Goal: Task Accomplishment & Management: Complete application form

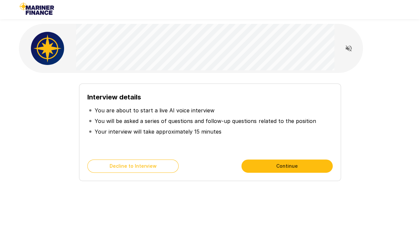
click at [279, 165] on button "Continue" at bounding box center [286, 166] width 91 height 13
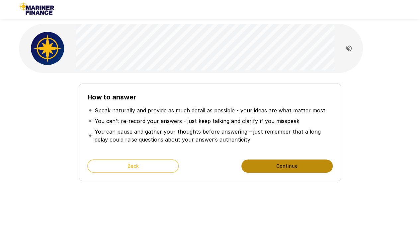
click at [279, 165] on button "Continue" at bounding box center [286, 166] width 91 height 13
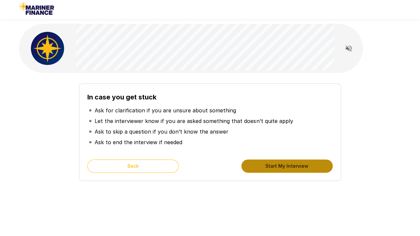
click at [287, 168] on button "Start My Interview" at bounding box center [286, 166] width 91 height 13
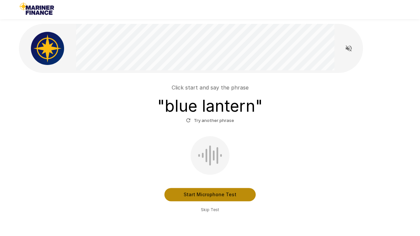
click at [226, 196] on button "Start Microphone Test" at bounding box center [209, 194] width 91 height 13
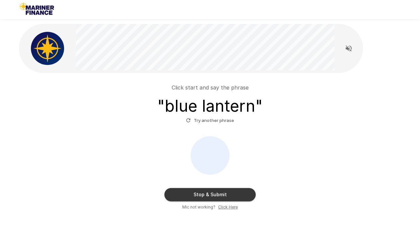
click at [212, 194] on button "Stop & Submit" at bounding box center [209, 194] width 91 height 13
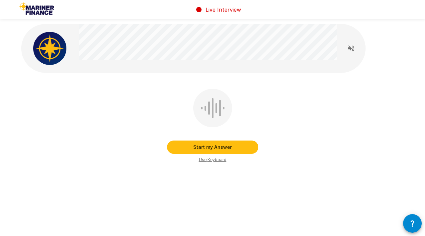
click at [201, 147] on button "Start my Answer" at bounding box center [212, 147] width 91 height 13
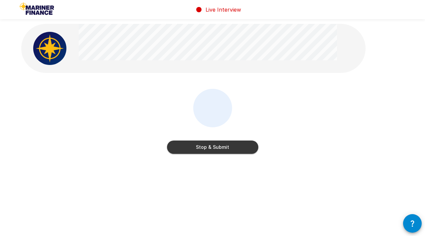
click at [226, 150] on button "Stop & Submit" at bounding box center [212, 147] width 91 height 13
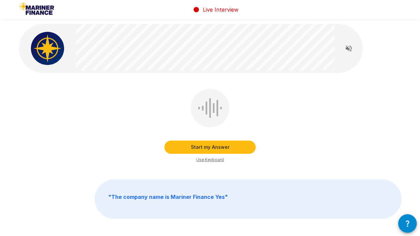
click at [217, 146] on button "Start my Answer" at bounding box center [209, 147] width 91 height 13
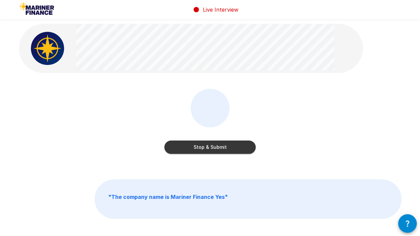
click at [183, 148] on button "Stop & Submit" at bounding box center [209, 147] width 91 height 13
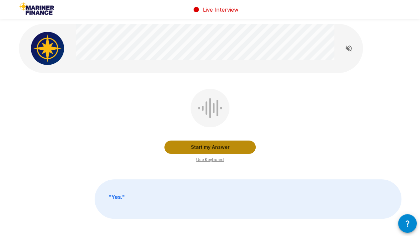
click at [192, 145] on button "Start my Answer" at bounding box center [209, 147] width 91 height 13
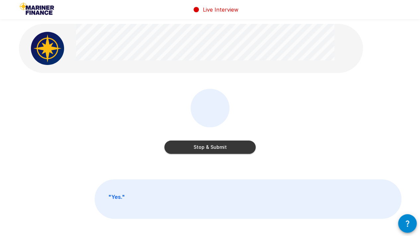
click at [193, 150] on button "Stop & Submit" at bounding box center [209, 147] width 91 height 13
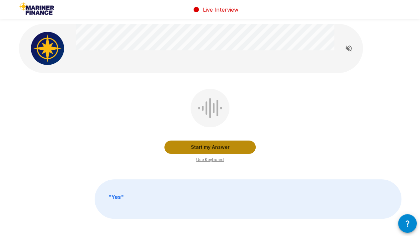
click at [185, 148] on button "Start my Answer" at bounding box center [209, 147] width 91 height 13
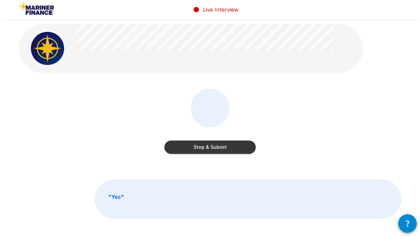
click at [187, 149] on button "Stop & Submit" at bounding box center [209, 147] width 91 height 13
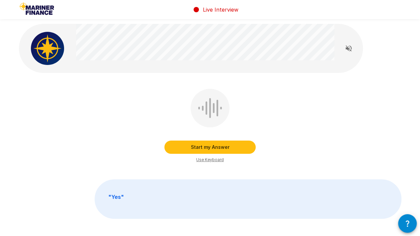
click at [212, 148] on button "Start my Answer" at bounding box center [209, 147] width 91 height 13
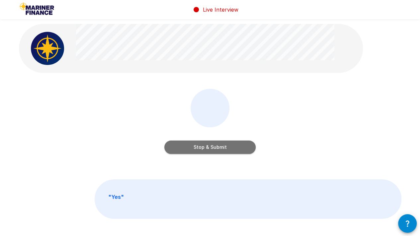
click at [187, 144] on button "Stop & Submit" at bounding box center [209, 147] width 91 height 13
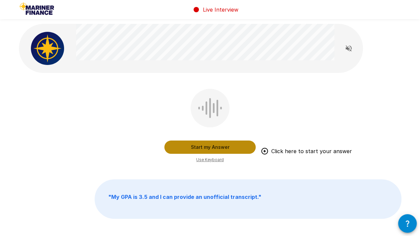
click at [179, 146] on button "Start my Answer" at bounding box center [209, 147] width 91 height 13
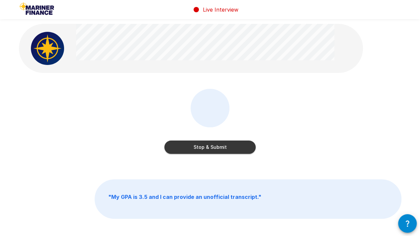
click at [200, 149] on button "Stop & Submit" at bounding box center [209, 147] width 91 height 13
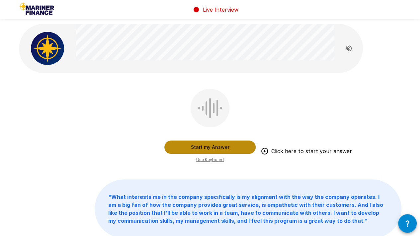
click at [183, 145] on button "Start my Answer" at bounding box center [209, 147] width 91 height 13
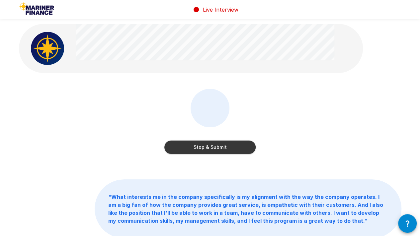
click at [178, 145] on button "Stop & Submit" at bounding box center [209, 147] width 91 height 13
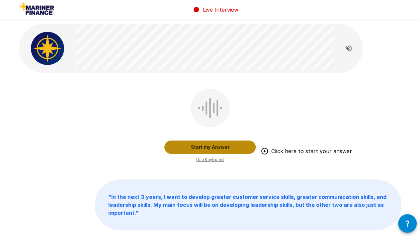
click at [179, 146] on button "Start my Answer" at bounding box center [209, 147] width 91 height 13
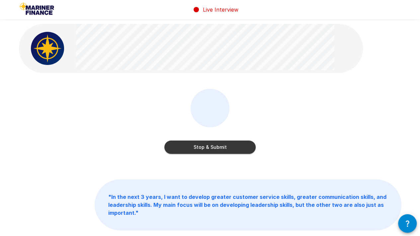
click at [199, 150] on button "Stop & Submit" at bounding box center [209, 147] width 91 height 13
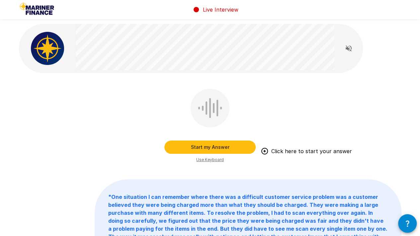
click at [193, 148] on button "Start my Answer" at bounding box center [209, 147] width 91 height 13
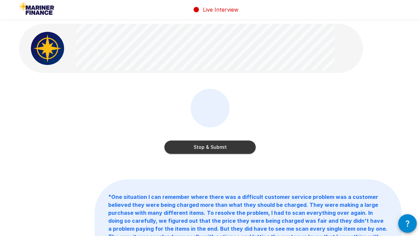
click at [204, 147] on button "Stop & Submit" at bounding box center [209, 147] width 91 height 13
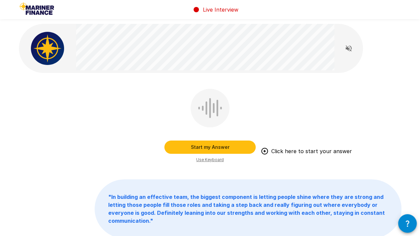
click at [179, 144] on button "Start my Answer" at bounding box center [209, 147] width 91 height 13
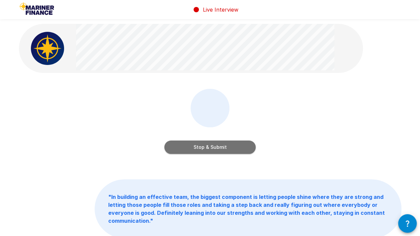
click at [197, 148] on button "Stop & Submit" at bounding box center [209, 147] width 91 height 13
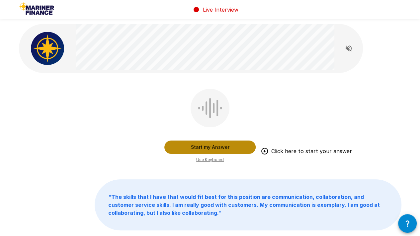
click at [187, 144] on button "Start my Answer" at bounding box center [209, 147] width 91 height 13
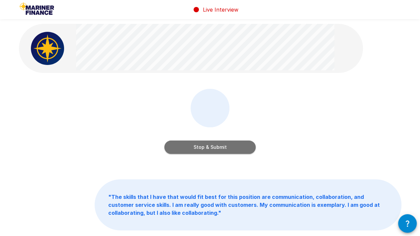
click at [207, 149] on button "Stop & Submit" at bounding box center [209, 147] width 91 height 13
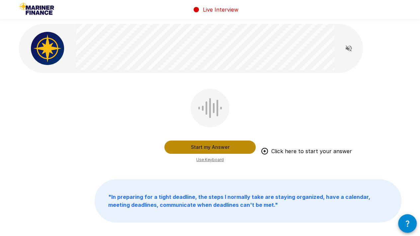
click at [200, 144] on button "Start my Answer" at bounding box center [209, 147] width 91 height 13
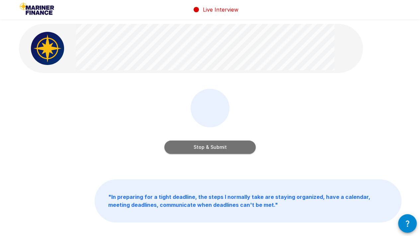
click at [192, 146] on button "Stop & Submit" at bounding box center [209, 147] width 91 height 13
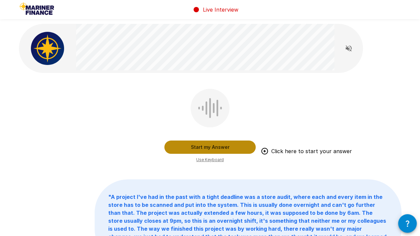
click at [188, 146] on button "Start my Answer" at bounding box center [209, 147] width 91 height 13
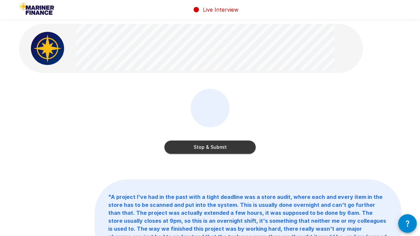
click at [194, 149] on button "Stop & Submit" at bounding box center [209, 147] width 91 height 13
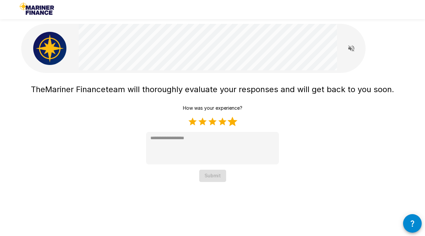
click at [234, 121] on label "5 Stars" at bounding box center [232, 122] width 10 height 10
type textarea "*"
click at [212, 176] on button "Submit" at bounding box center [212, 176] width 27 height 12
